Goal: Check status

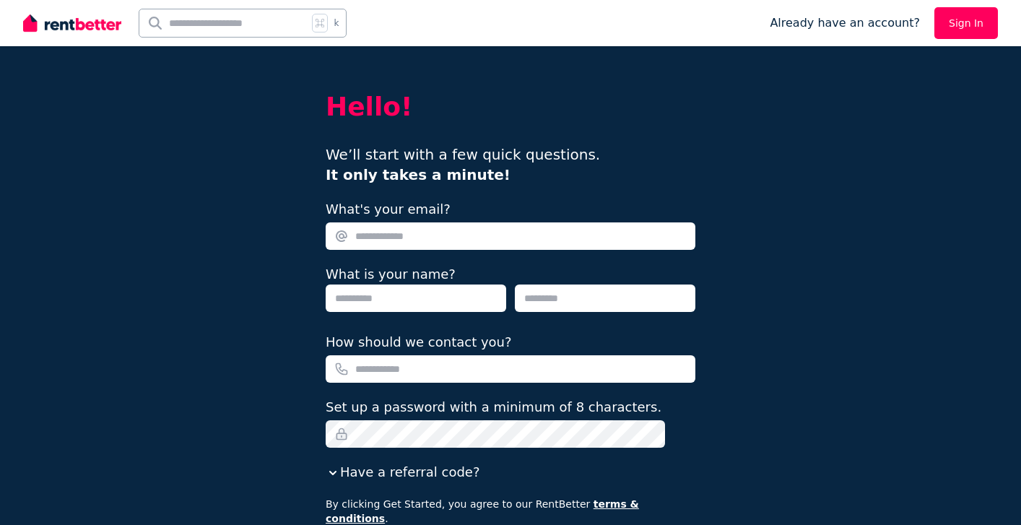
click at [976, 23] on link "Sign In" at bounding box center [967, 23] width 64 height 32
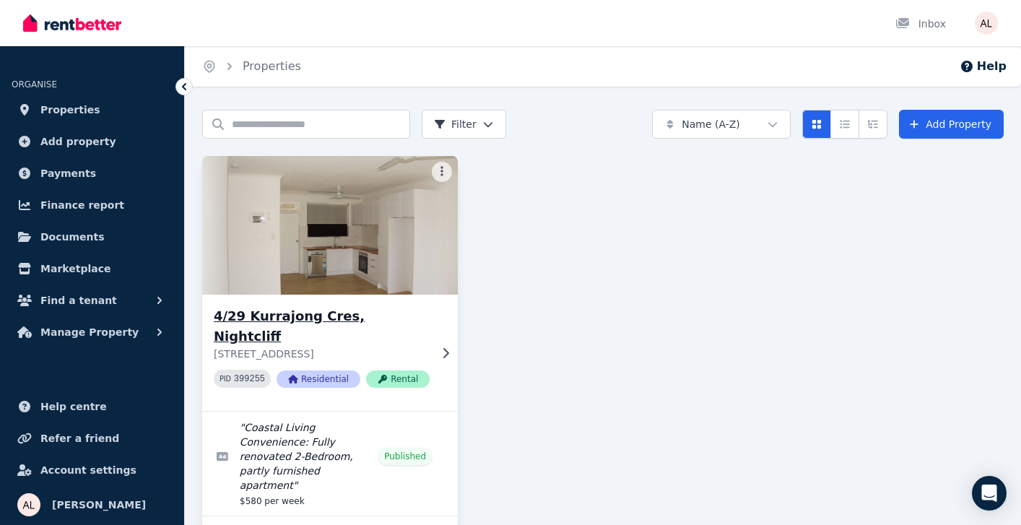
click at [339, 314] on h3 "4/29 Kurrajong Cres, Nightcliff" at bounding box center [322, 326] width 216 height 40
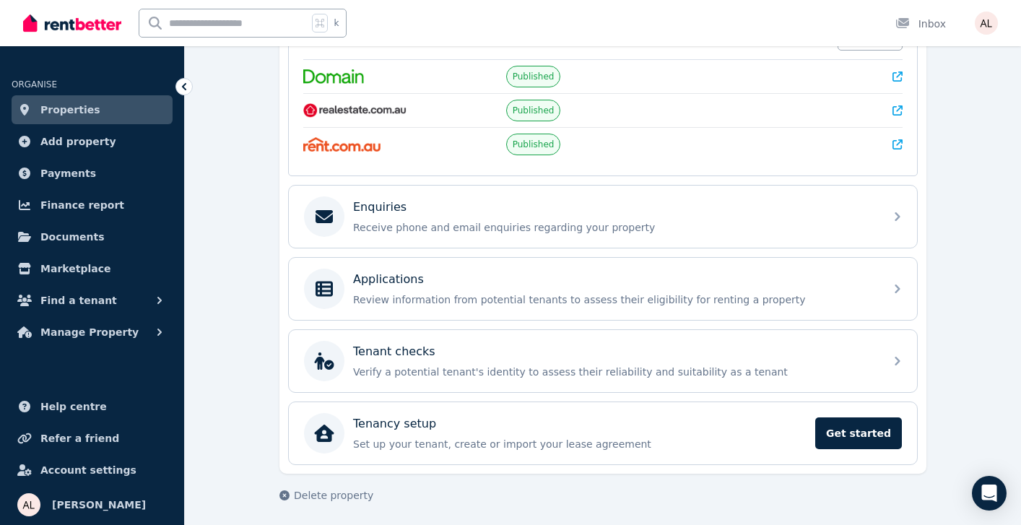
scroll to position [336, 0]
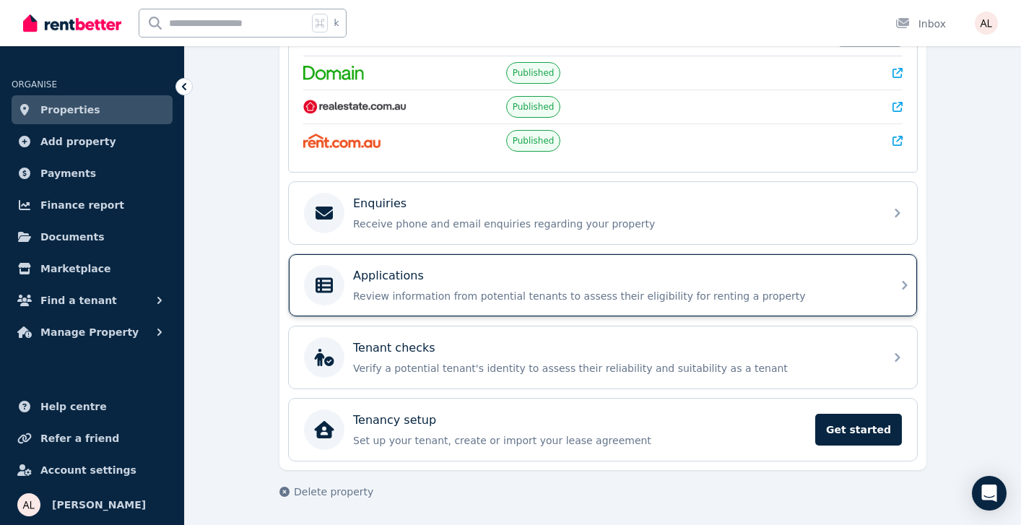
click at [571, 284] on div "Applications" at bounding box center [614, 275] width 523 height 17
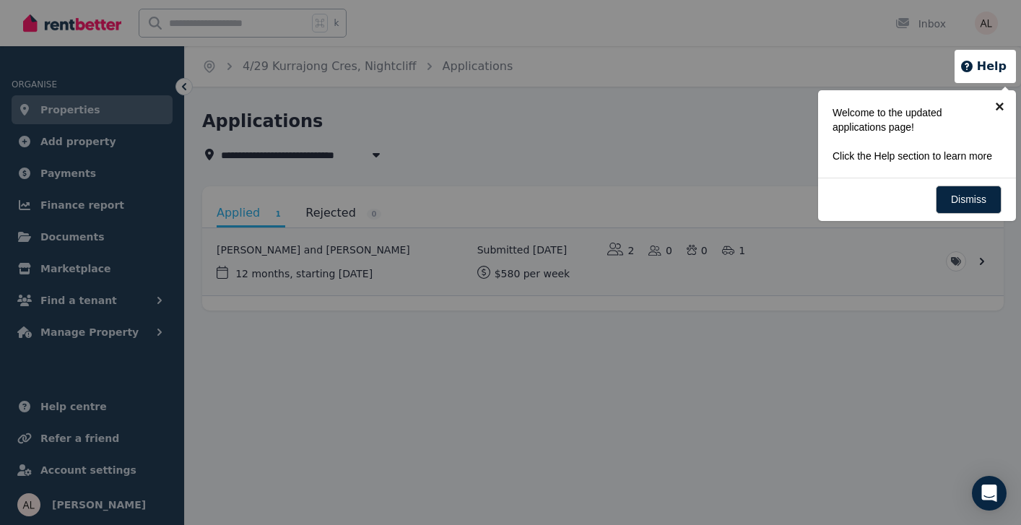
click at [1002, 109] on link "×" at bounding box center [1000, 106] width 33 height 33
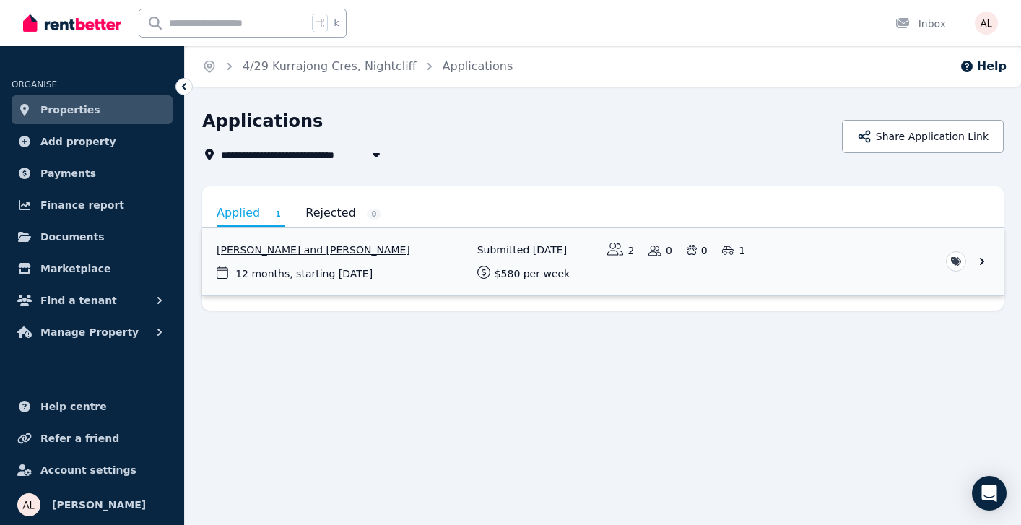
click at [403, 249] on link "View application: Alaa Qut and Aya Arafeh" at bounding box center [603, 261] width 802 height 67
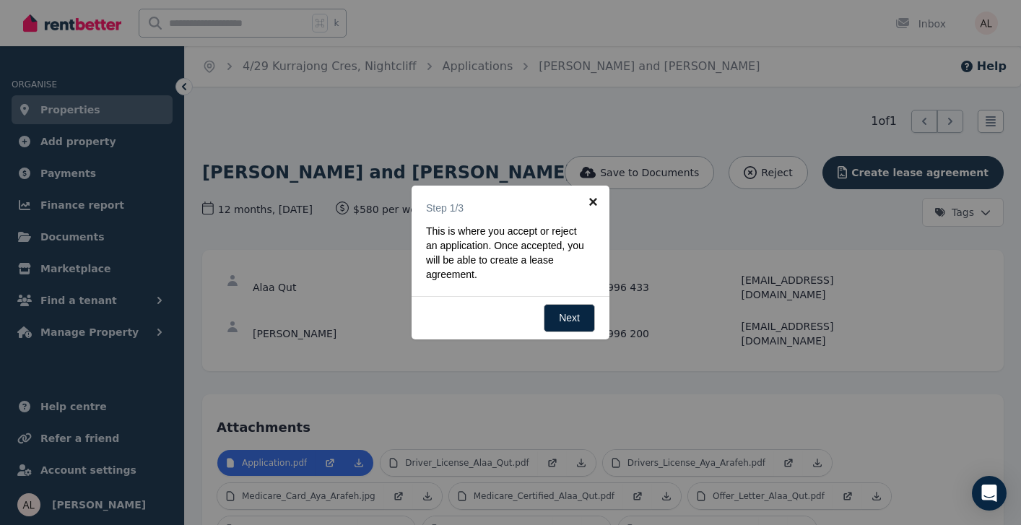
click at [592, 199] on link "×" at bounding box center [593, 202] width 33 height 33
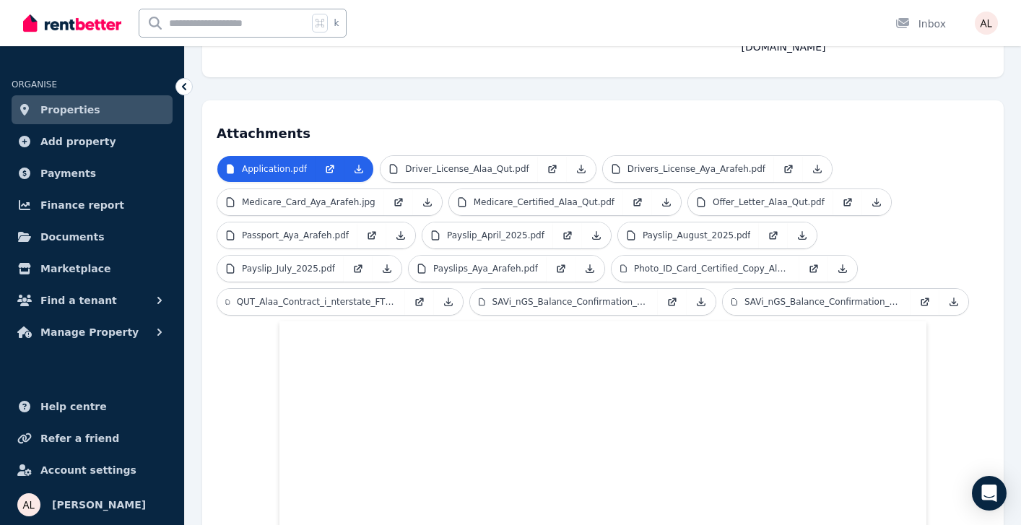
scroll to position [298, 0]
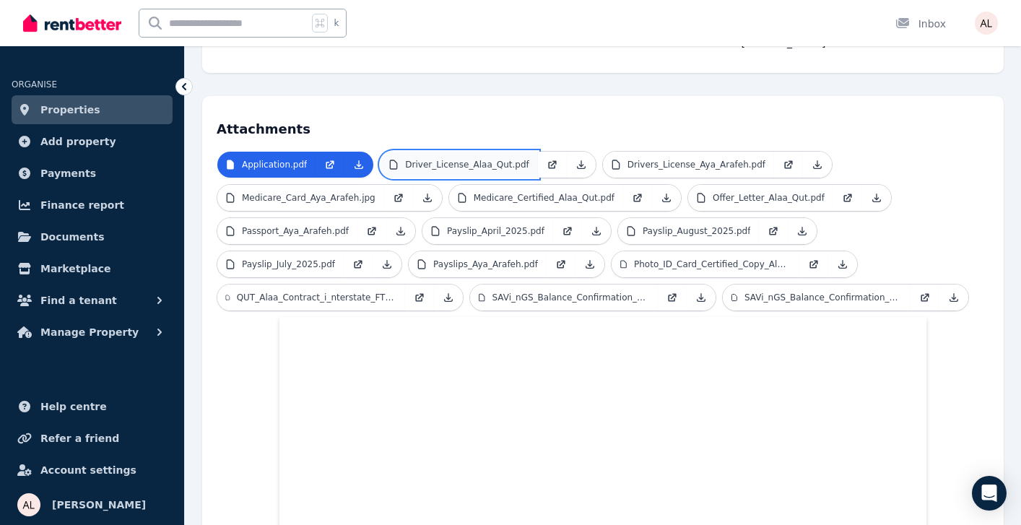
click at [513, 159] on p "Driver_License_Alaa_Qut.pdf" at bounding box center [467, 165] width 124 height 12
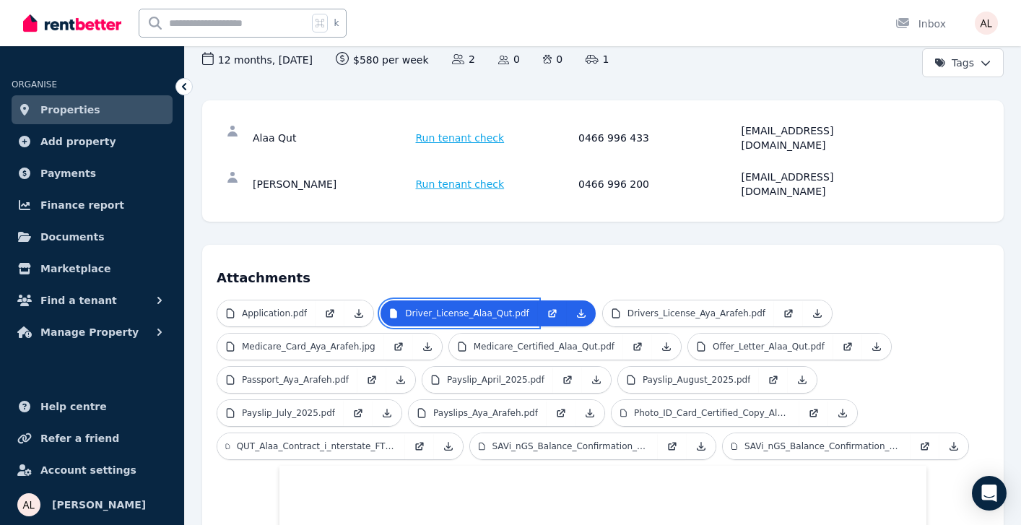
scroll to position [120, 0]
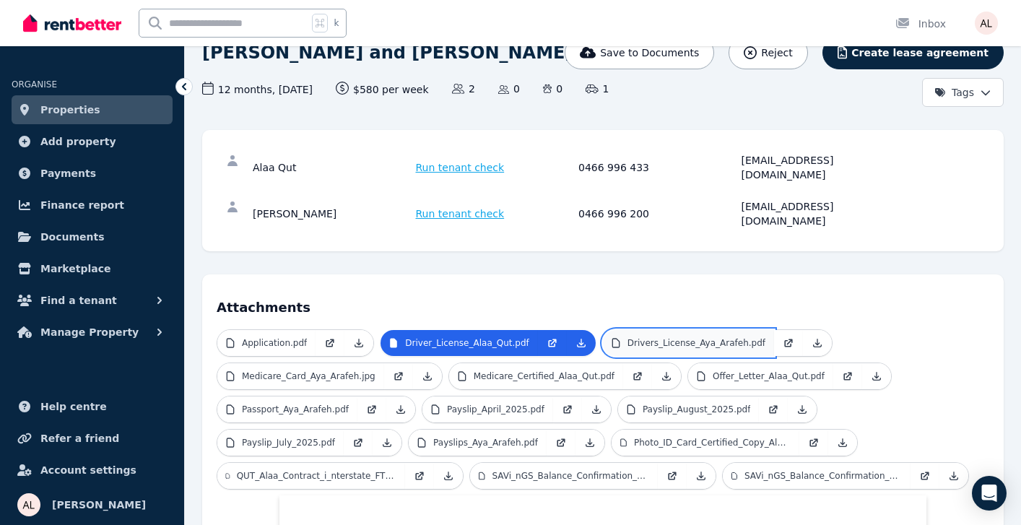
click at [666, 337] on p "Drivers_License_Aya_Arafeh.pdf" at bounding box center [697, 343] width 138 height 12
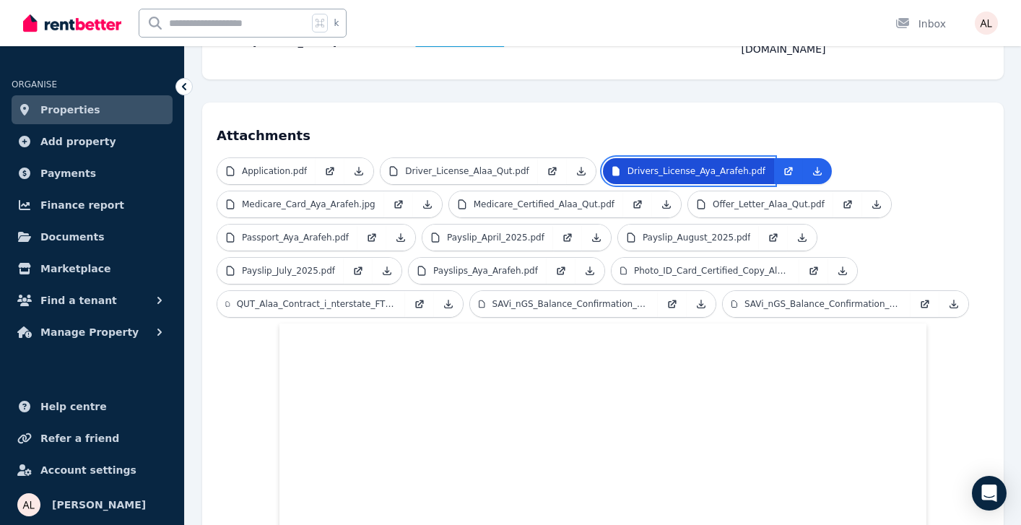
scroll to position [290, 0]
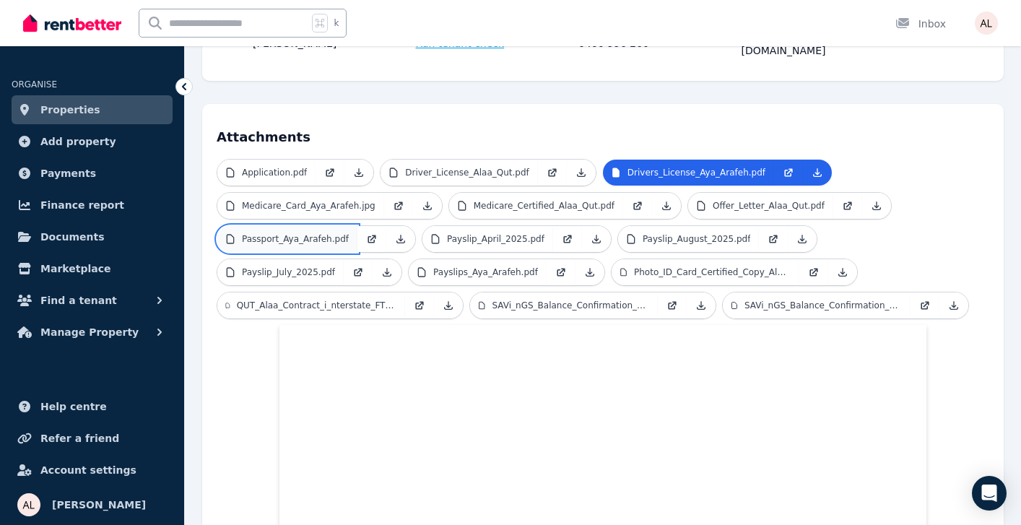
click at [310, 233] on p "Passport_Aya_Arafeh.pdf" at bounding box center [295, 239] width 107 height 12
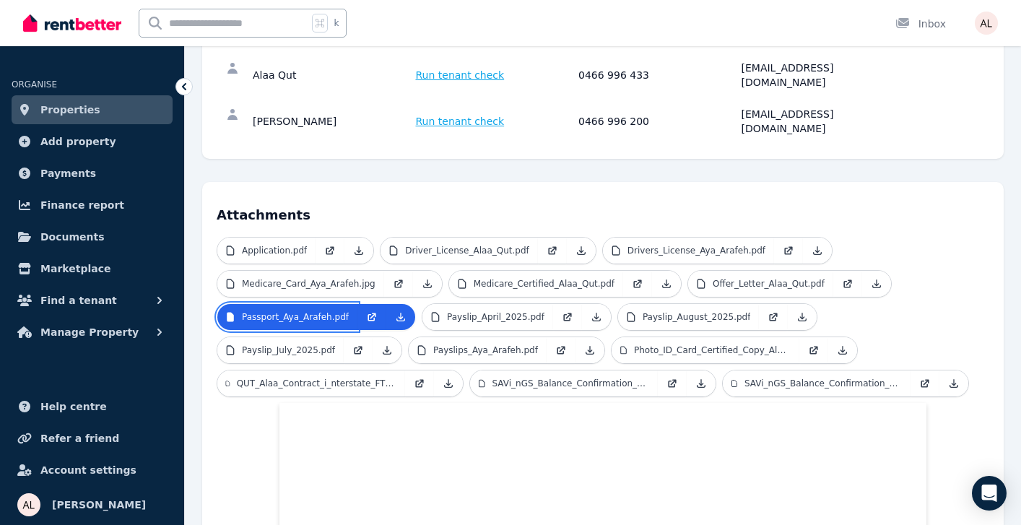
scroll to position [212, 0]
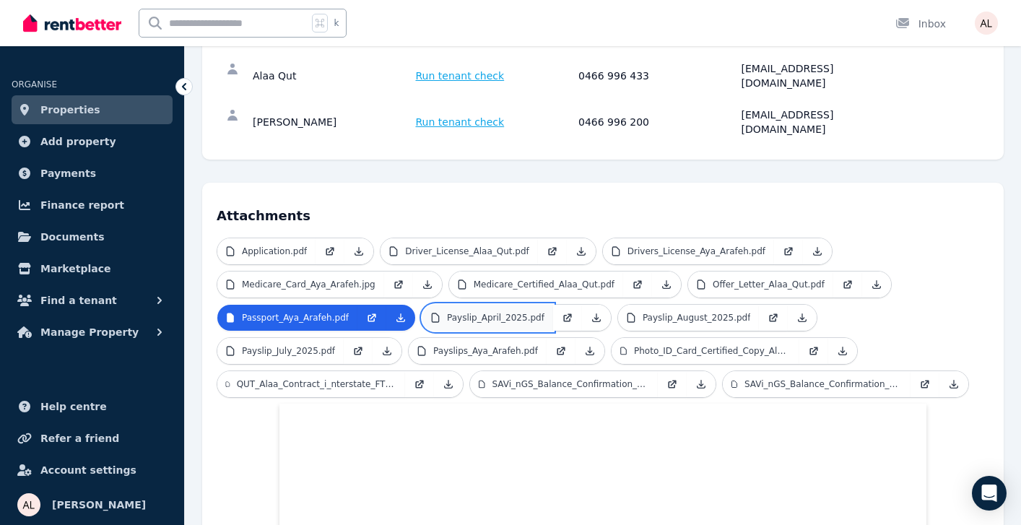
click at [506, 312] on p "Payslip_April_2025.pdf" at bounding box center [496, 318] width 98 height 12
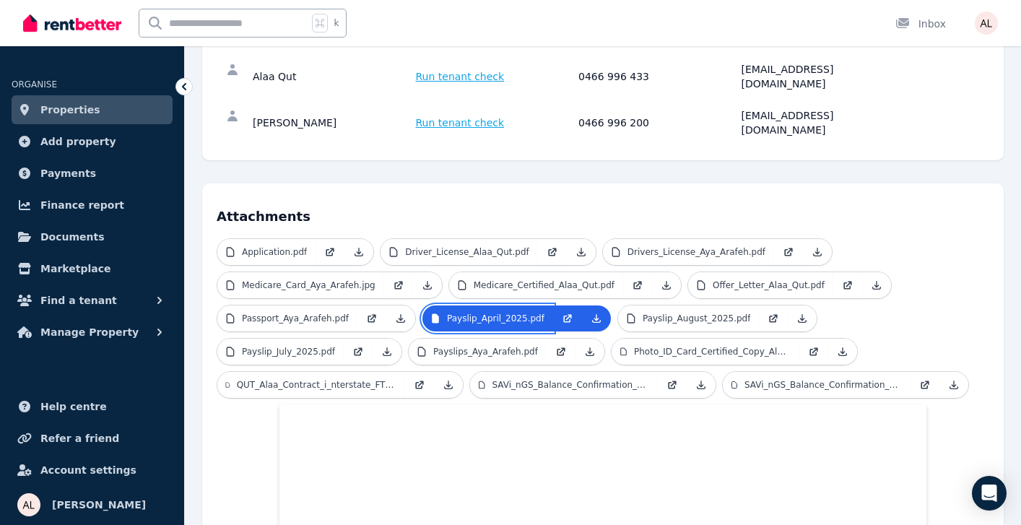
scroll to position [215, 0]
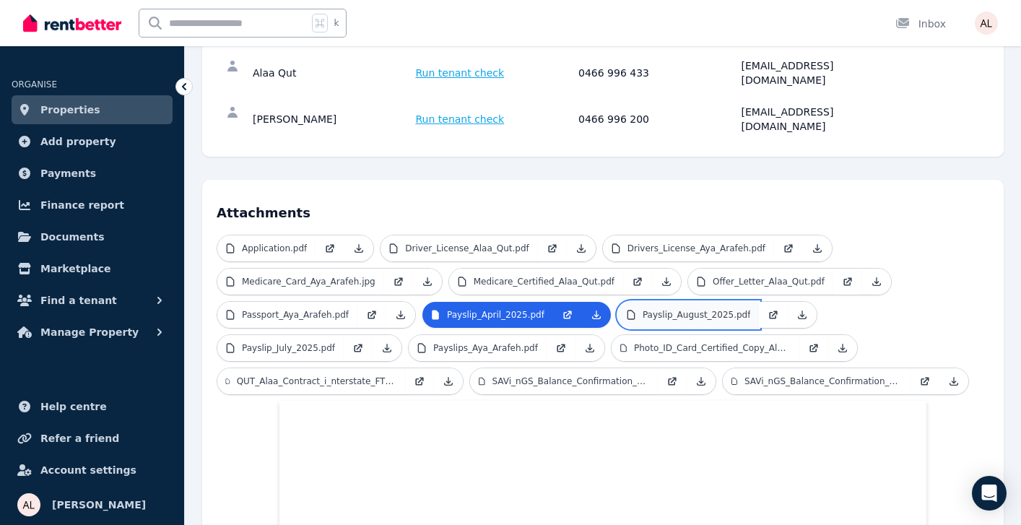
click at [671, 309] on p "Payslip_August_2025.pdf" at bounding box center [697, 315] width 108 height 12
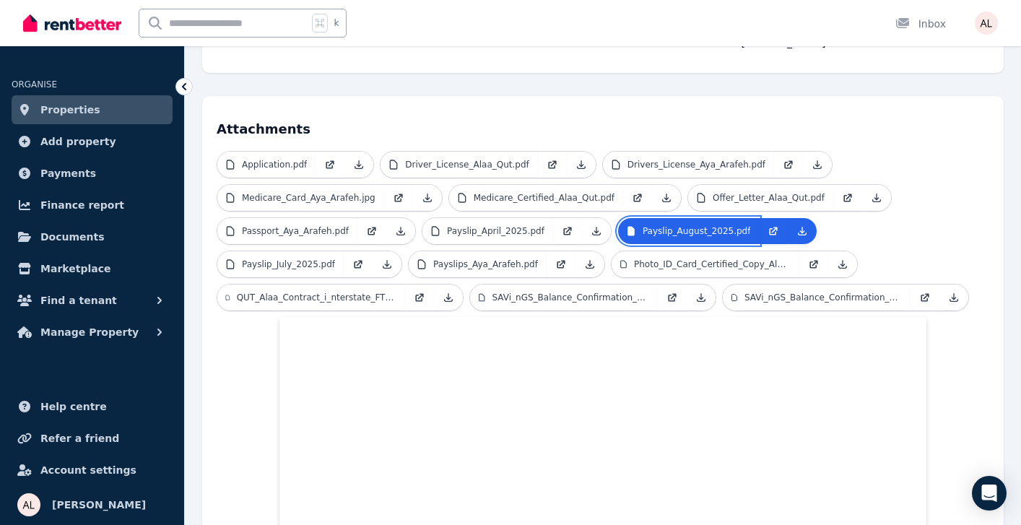
scroll to position [285, 0]
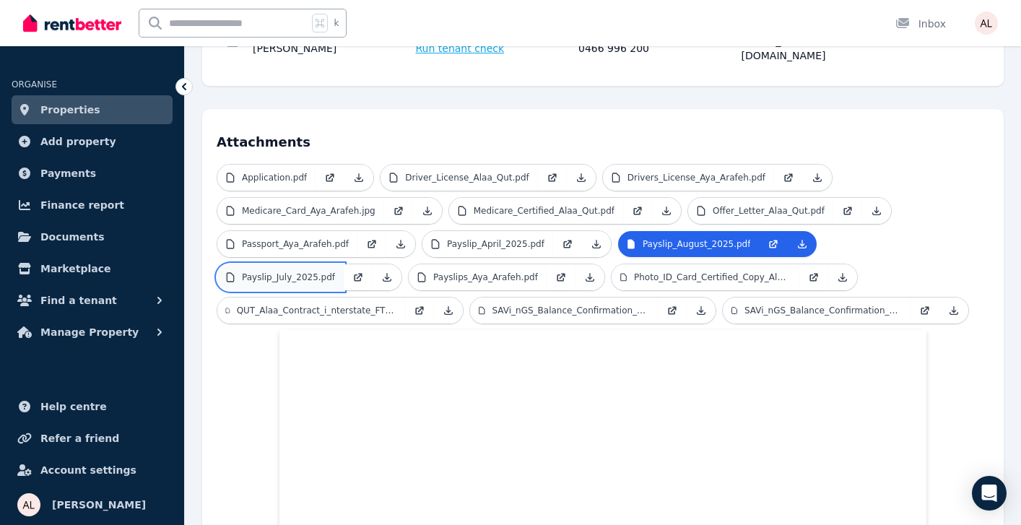
click at [329, 272] on p "Payslip_July_2025.pdf" at bounding box center [288, 278] width 93 height 12
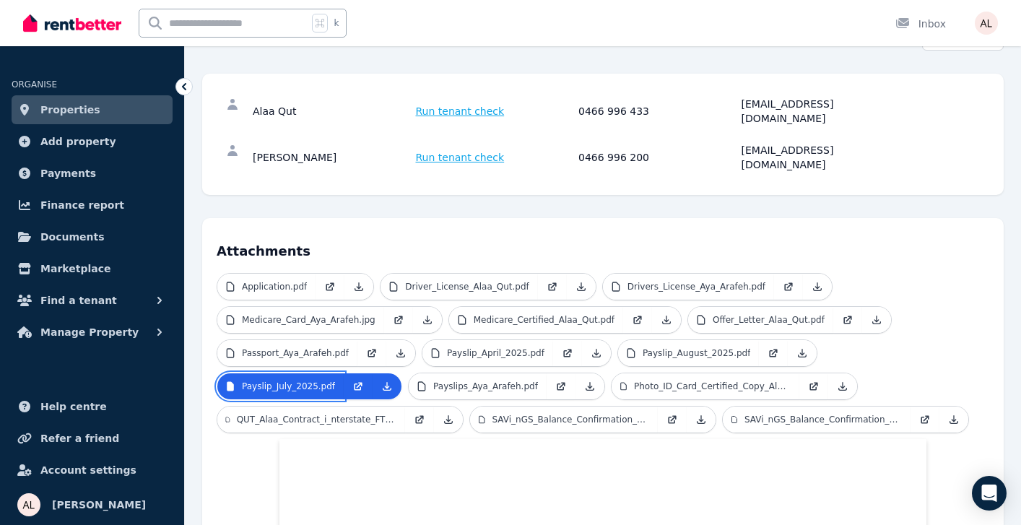
scroll to position [148, 0]
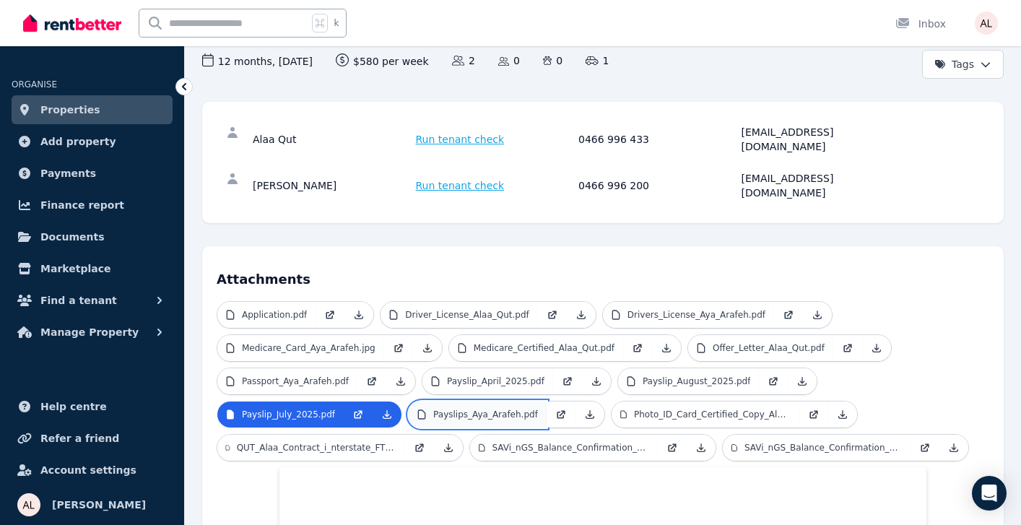
click at [497, 402] on link "Payslips_Aya_Arafeh.pdf" at bounding box center [478, 415] width 138 height 26
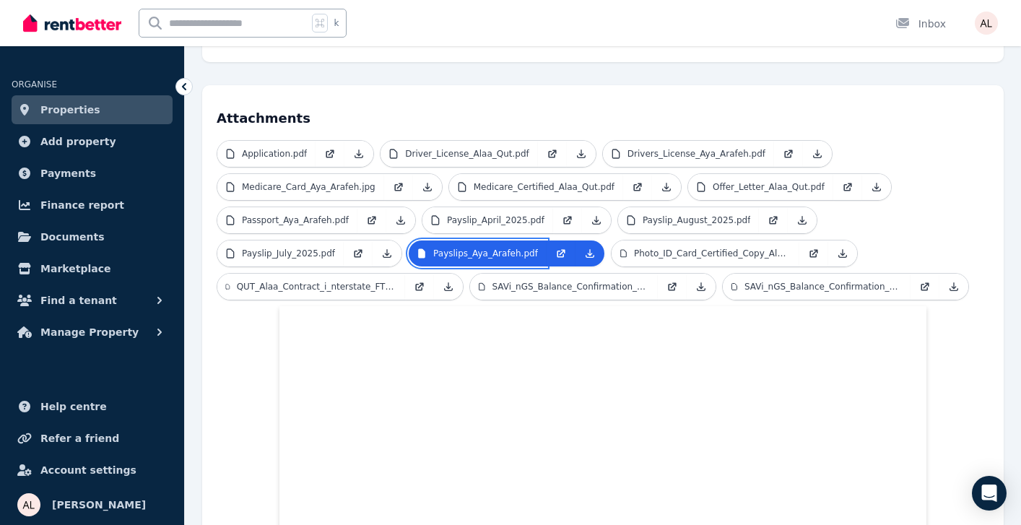
scroll to position [303, 0]
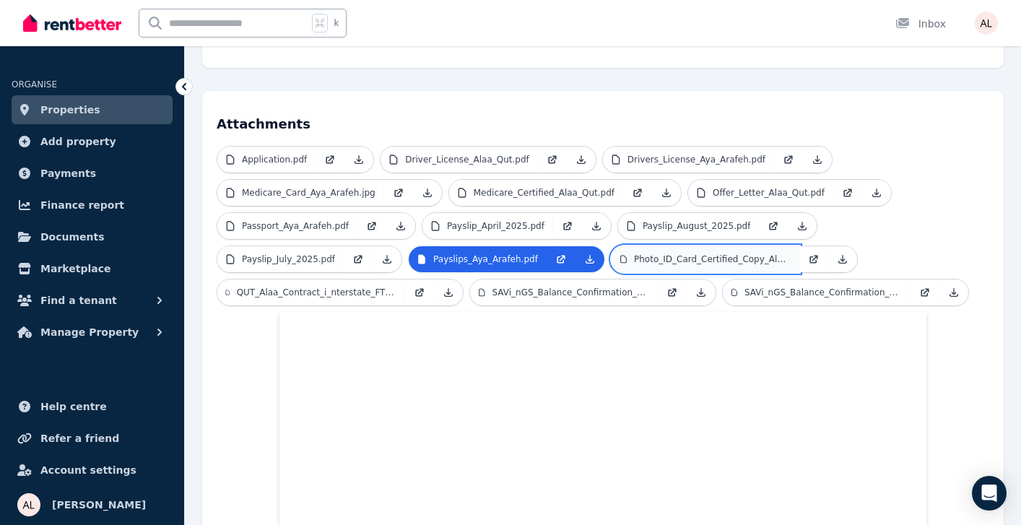
click at [688, 254] on p "Photo_ID_Card_Certified_Copy_Alaa_Qut.pdf" at bounding box center [712, 260] width 157 height 12
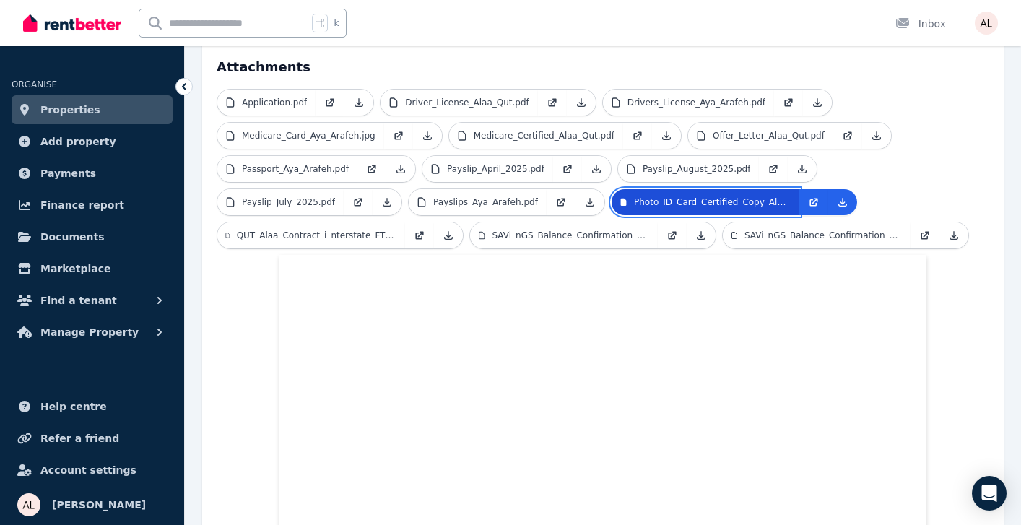
scroll to position [364, 0]
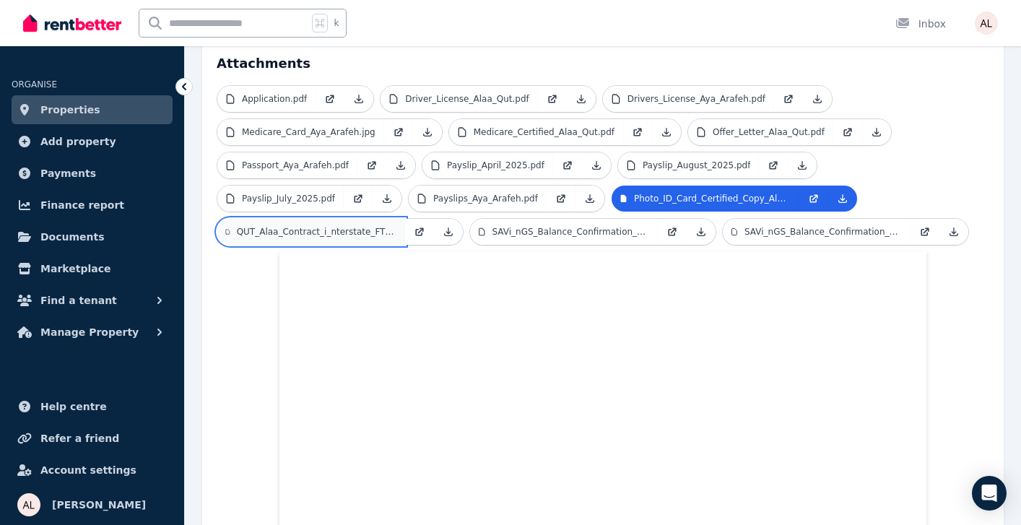
click at [346, 226] on p "QUT_Alaa_Contract_i_nterstate_FT_Registrar_REG1_Gen_Surg_0.PDF" at bounding box center [317, 232] width 160 height 12
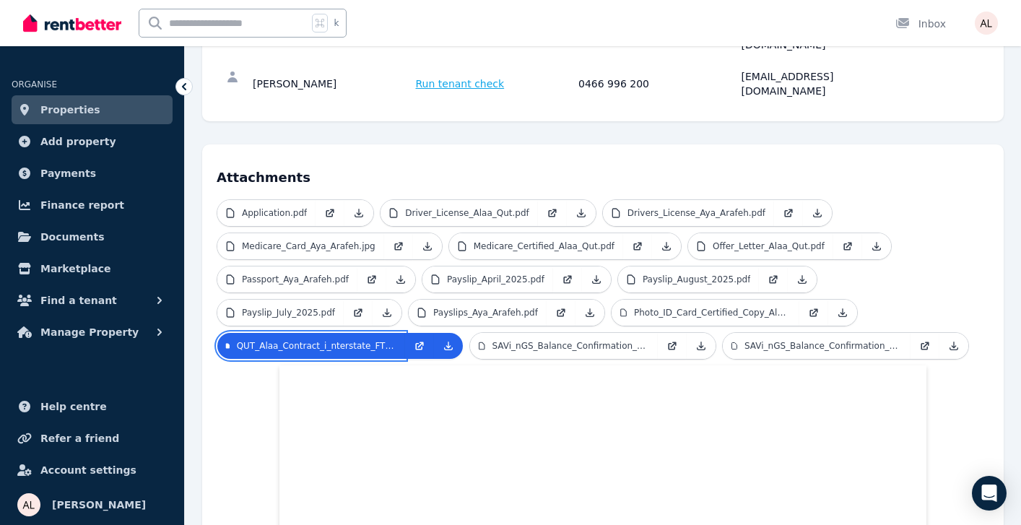
scroll to position [251, 0]
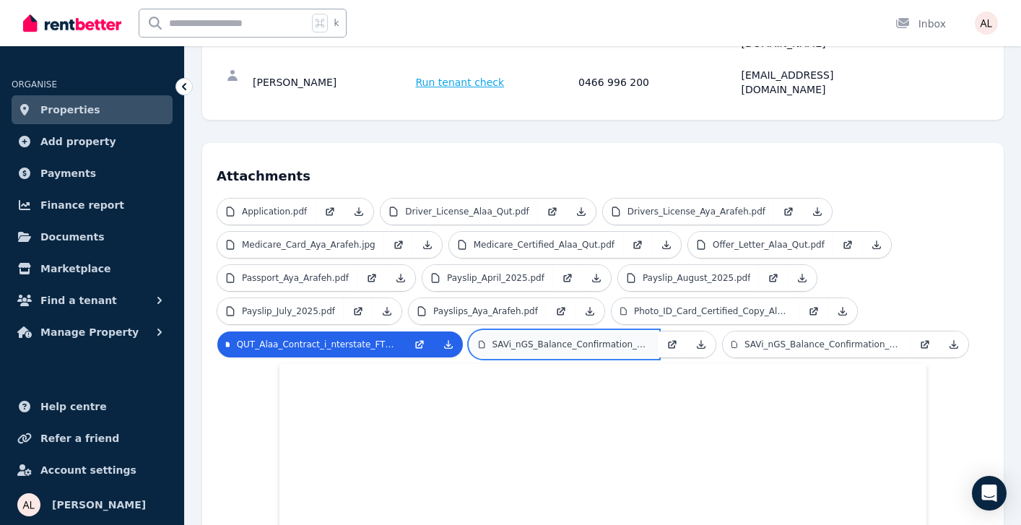
click at [588, 339] on p "SAVi_nGS_Balance_Confirmation_Alaa_Qut.pdf" at bounding box center [571, 345] width 157 height 12
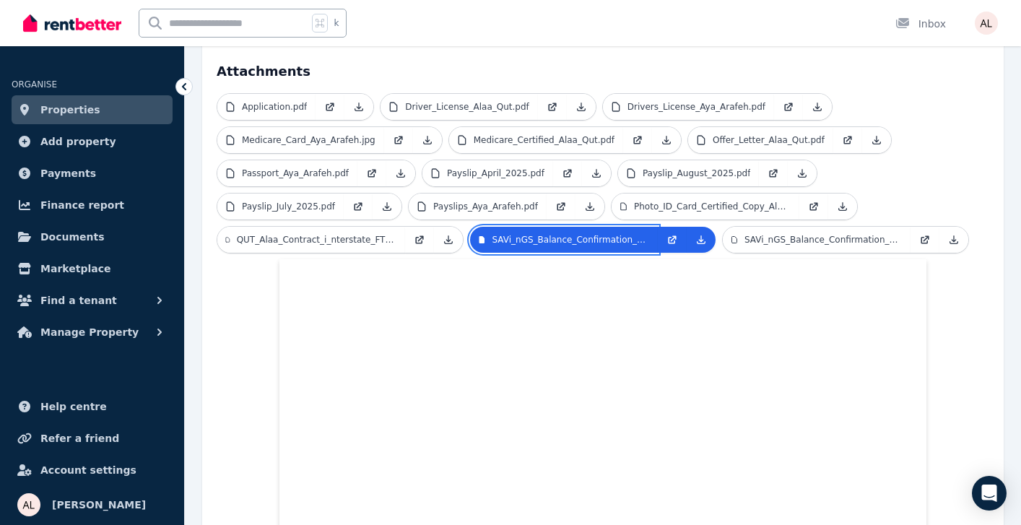
scroll to position [360, 0]
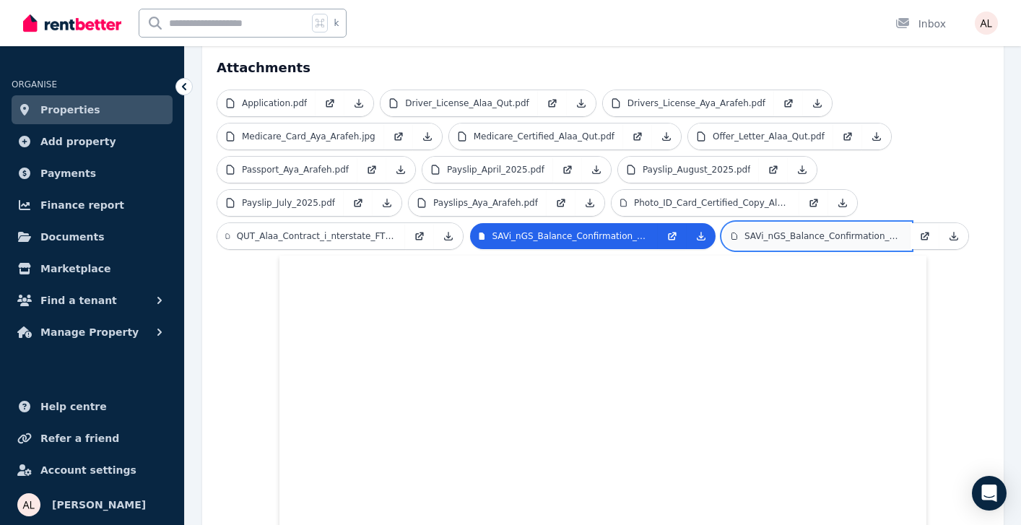
click at [796, 230] on p "SAVi_nGS_Balance_Confirmation_Aya_Arafeh.pdf" at bounding box center [823, 236] width 157 height 12
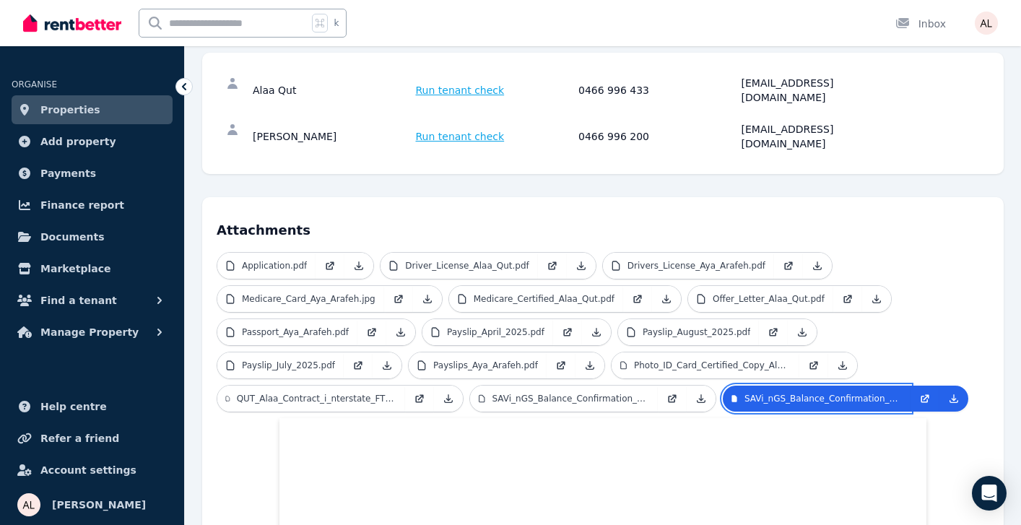
scroll to position [0, 0]
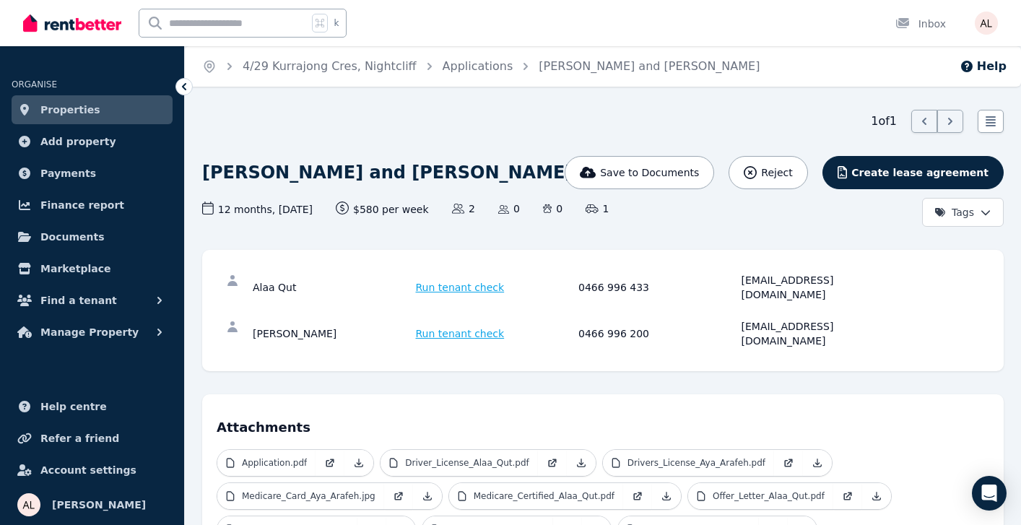
click at [465, 282] on span "Run tenant check" at bounding box center [460, 287] width 89 height 14
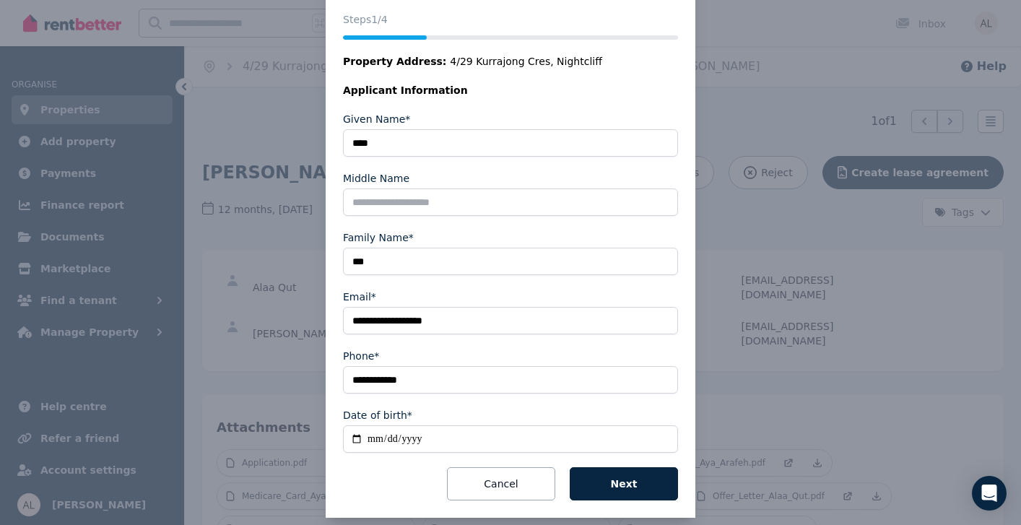
scroll to position [189, 0]
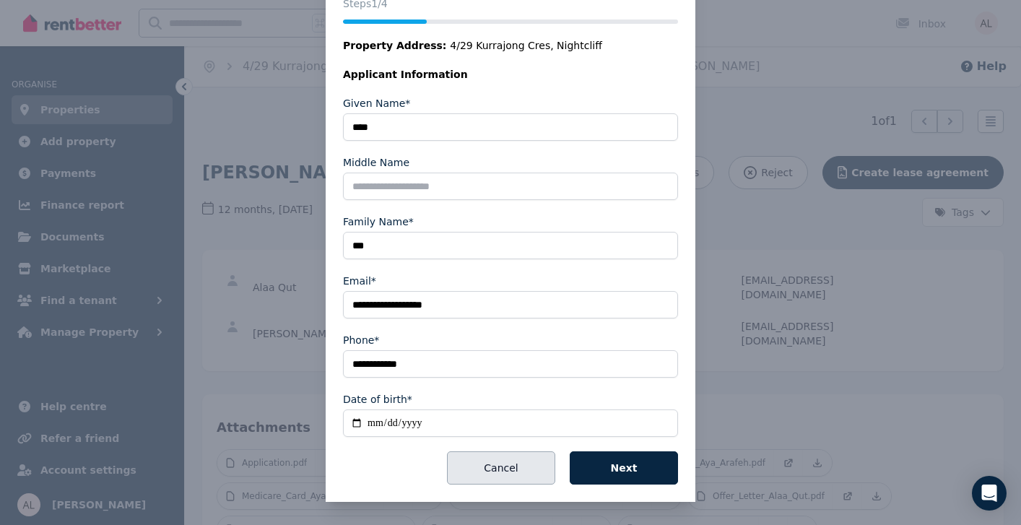
click at [511, 475] on button "Cancel" at bounding box center [501, 467] width 108 height 33
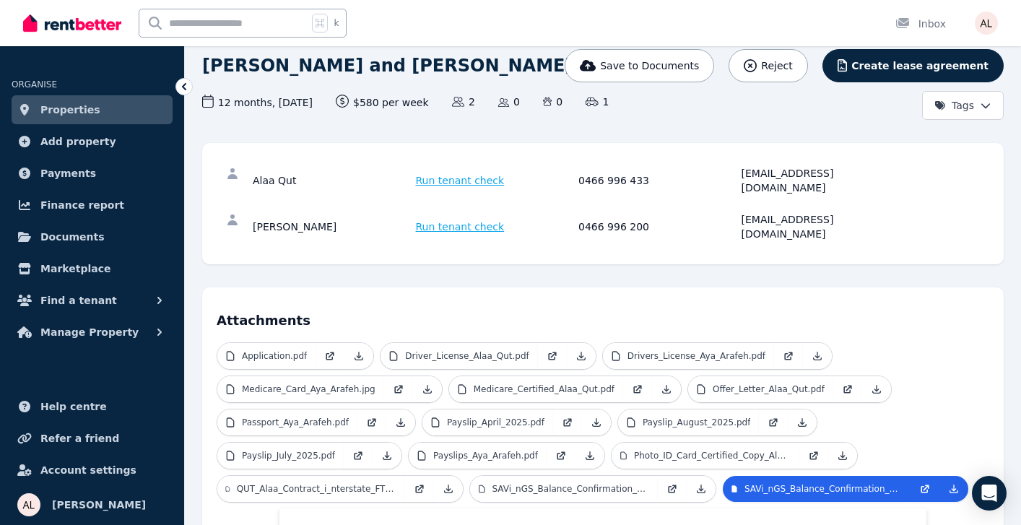
scroll to position [0, 0]
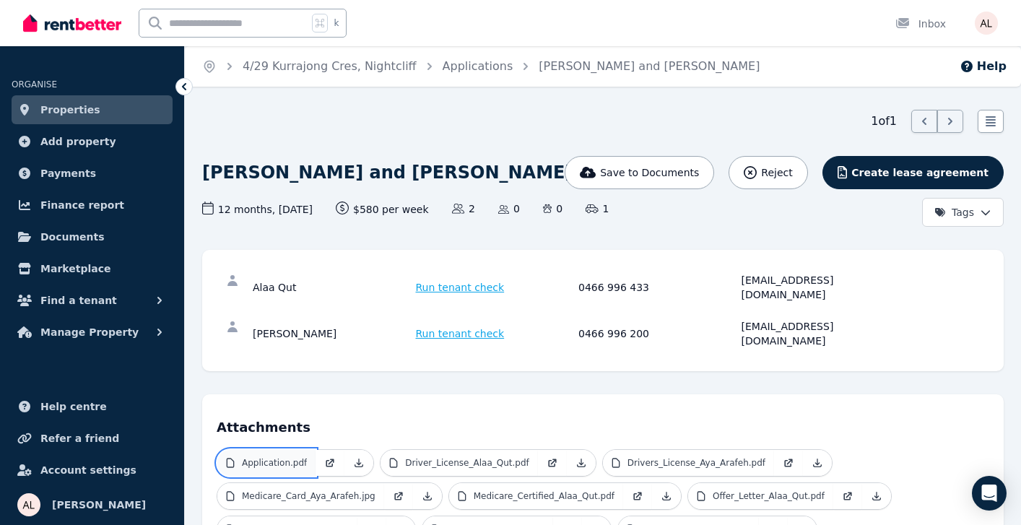
click at [281, 457] on p "Application.pdf" at bounding box center [274, 463] width 65 height 12
click at [282, 457] on p "Application.pdf" at bounding box center [274, 463] width 65 height 12
click at [290, 457] on p "Application.pdf" at bounding box center [274, 463] width 65 height 12
click at [261, 457] on p "Application.pdf" at bounding box center [274, 463] width 65 height 12
click at [282, 457] on p "Application.pdf" at bounding box center [274, 463] width 65 height 12
